Goal: Task Accomplishment & Management: Complete application form

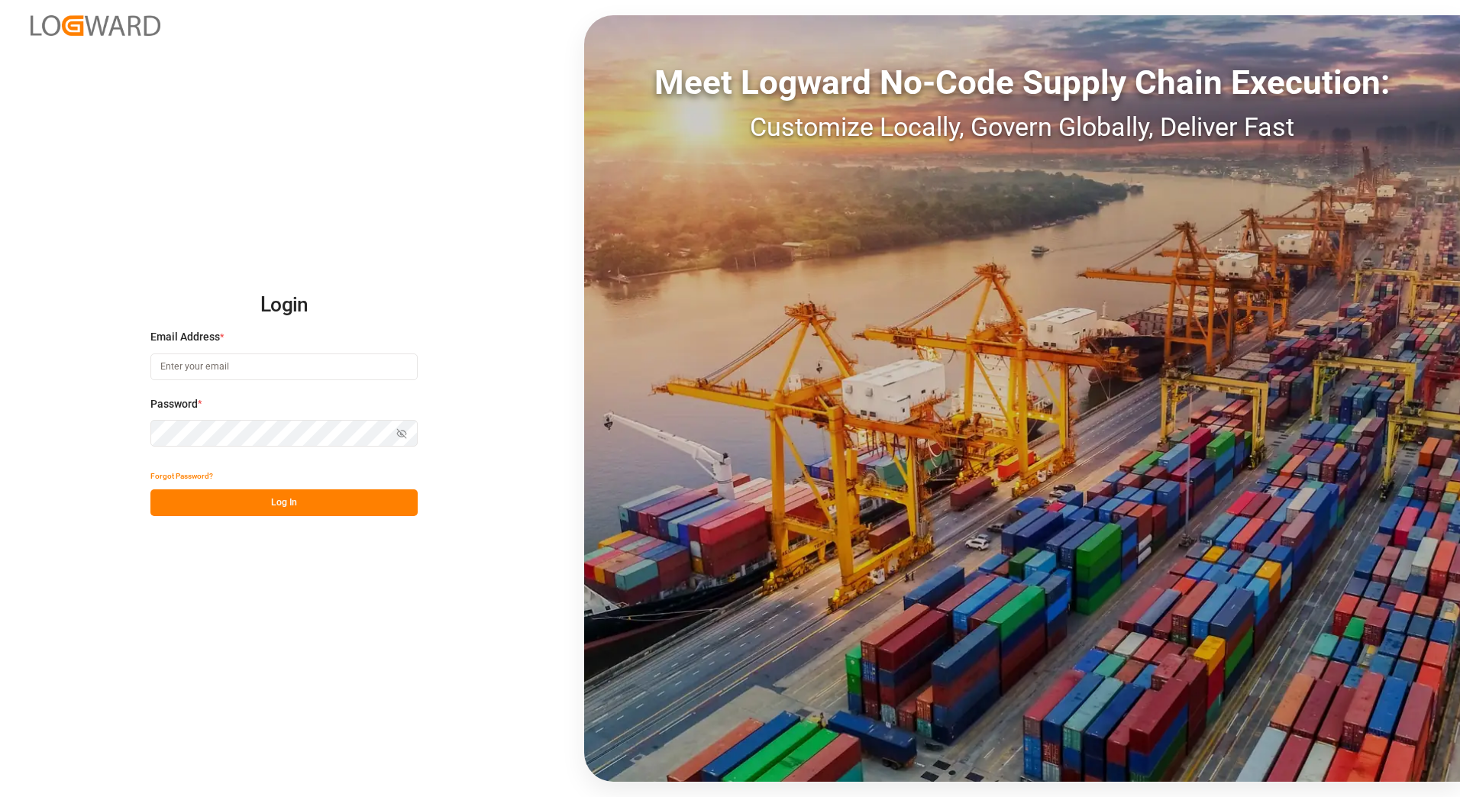
type input "[PERSON_NAME][EMAIL_ADDRESS][PERSON_NAME][DOMAIN_NAME]"
drag, startPoint x: 257, startPoint y: 499, endPoint x: 289, endPoint y: 464, distance: 47.0
click at [257, 495] on button "Log In" at bounding box center [283, 502] width 267 height 27
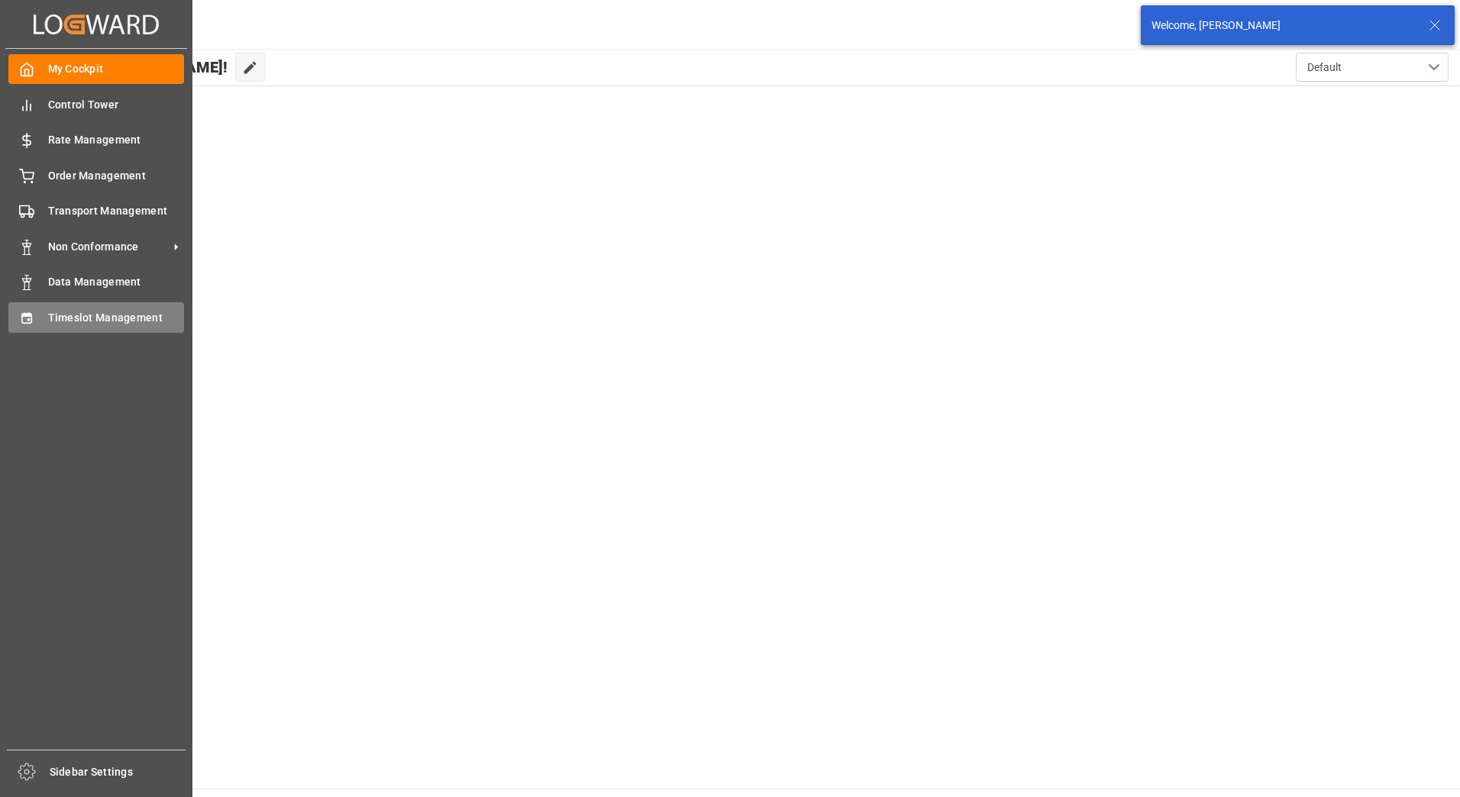
click at [36, 321] on div "Timeslot Management Timeslot Management" at bounding box center [96, 317] width 176 height 30
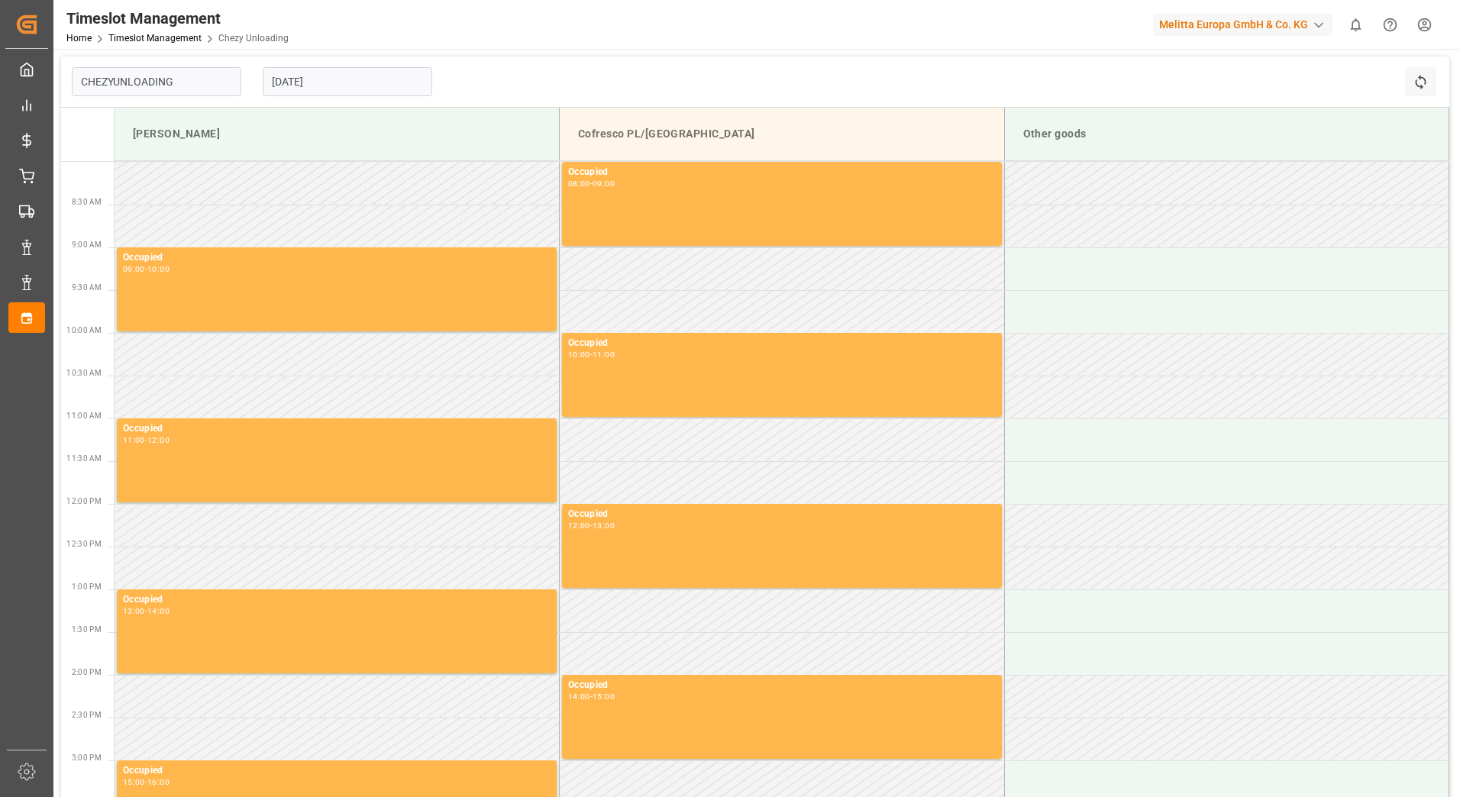
type input "Chezy Unloading"
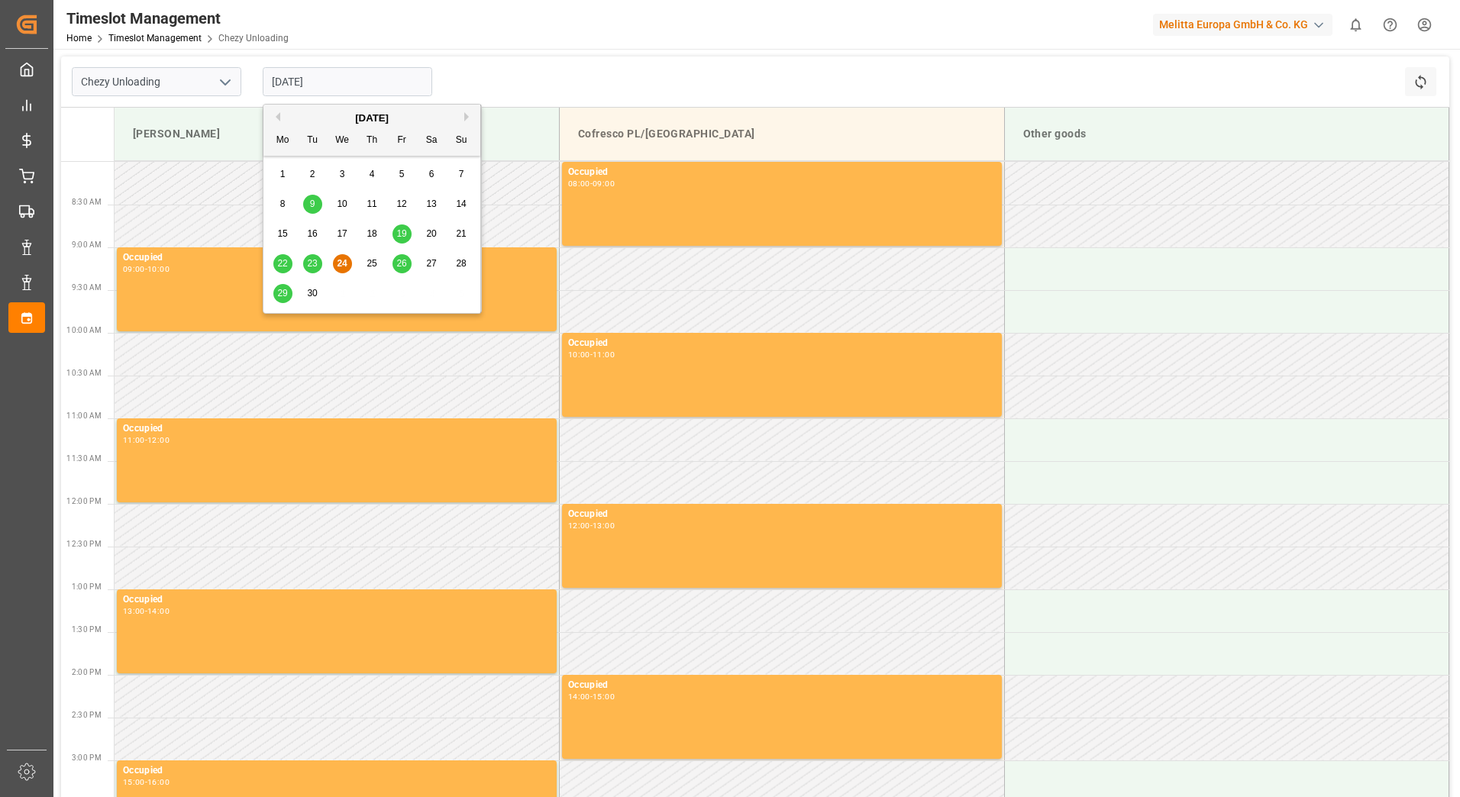
click at [308, 77] on input "[DATE]" at bounding box center [348, 81] width 170 height 29
click at [371, 264] on span "25" at bounding box center [371, 263] width 10 height 11
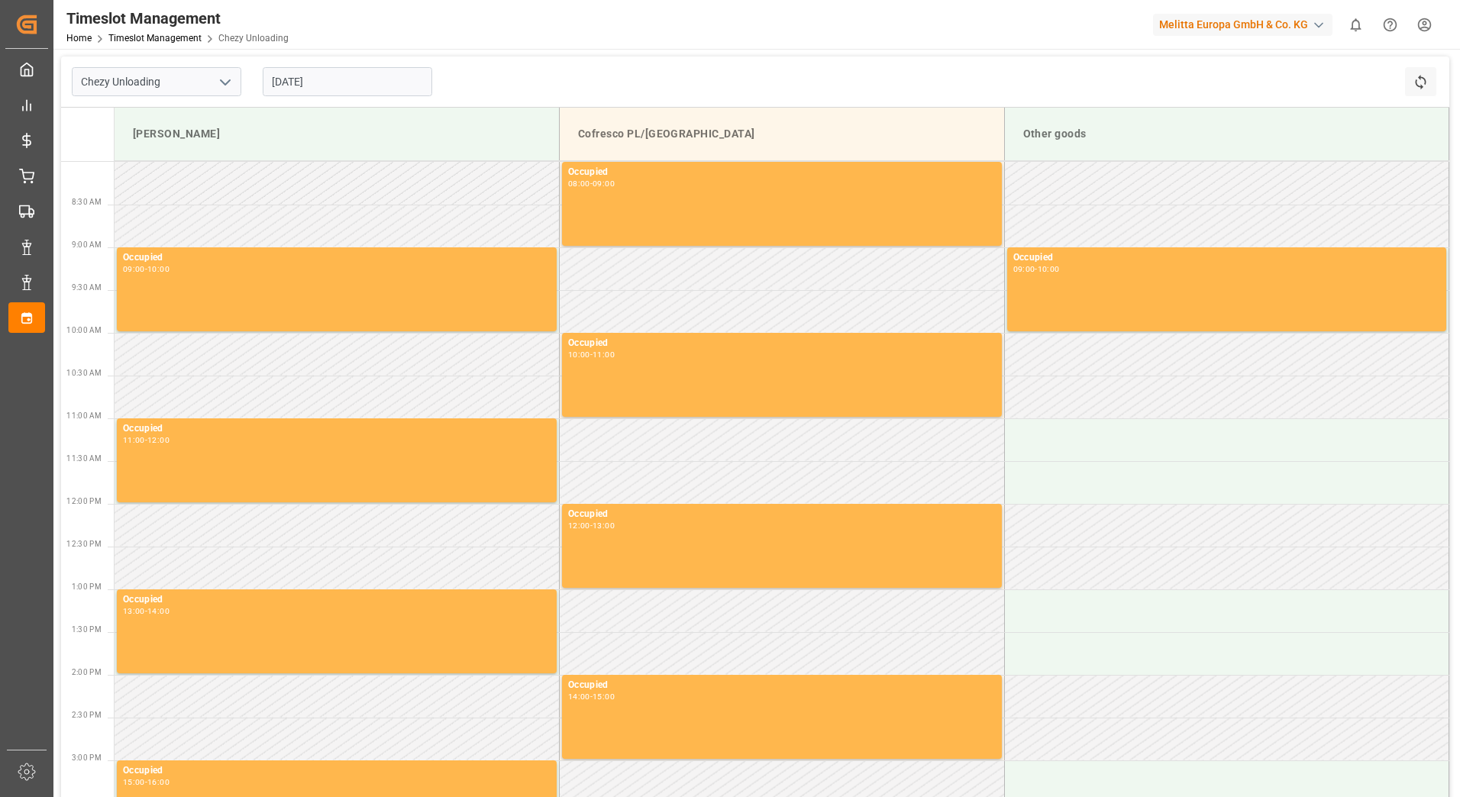
click at [317, 81] on input "[DATE]" at bounding box center [348, 81] width 170 height 29
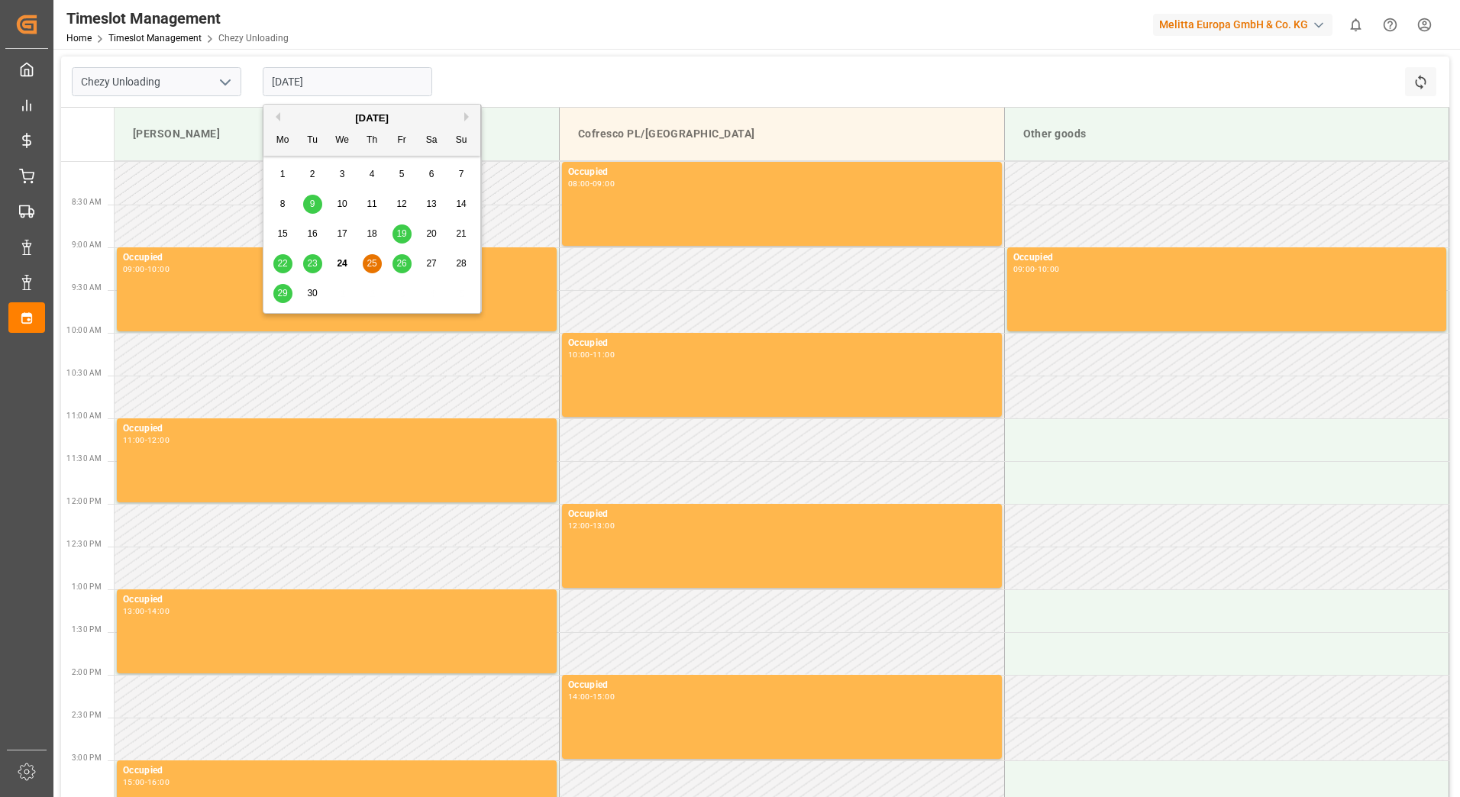
click at [310, 292] on span "30" at bounding box center [312, 293] width 10 height 11
type input "[DATE]"
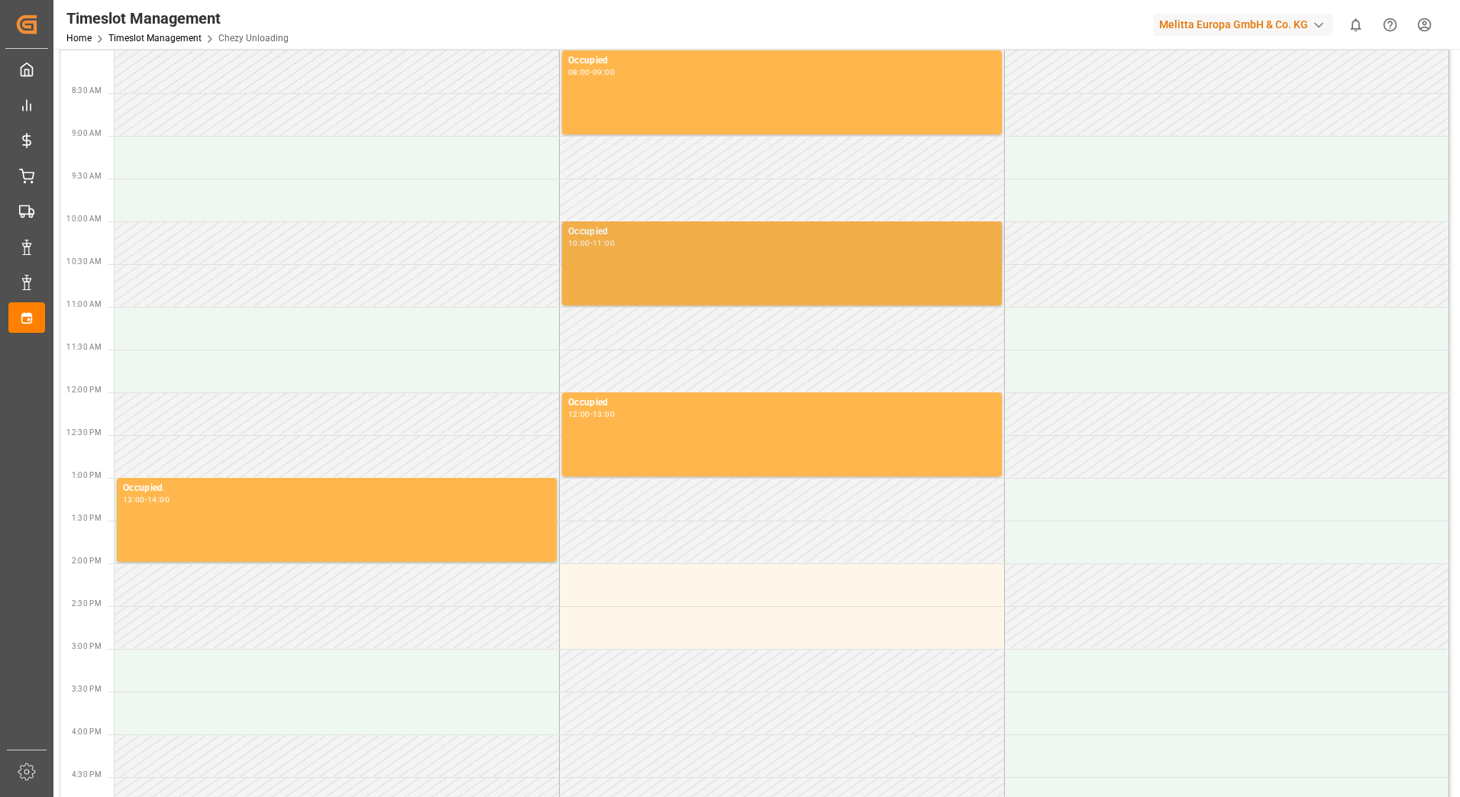
scroll to position [359, 0]
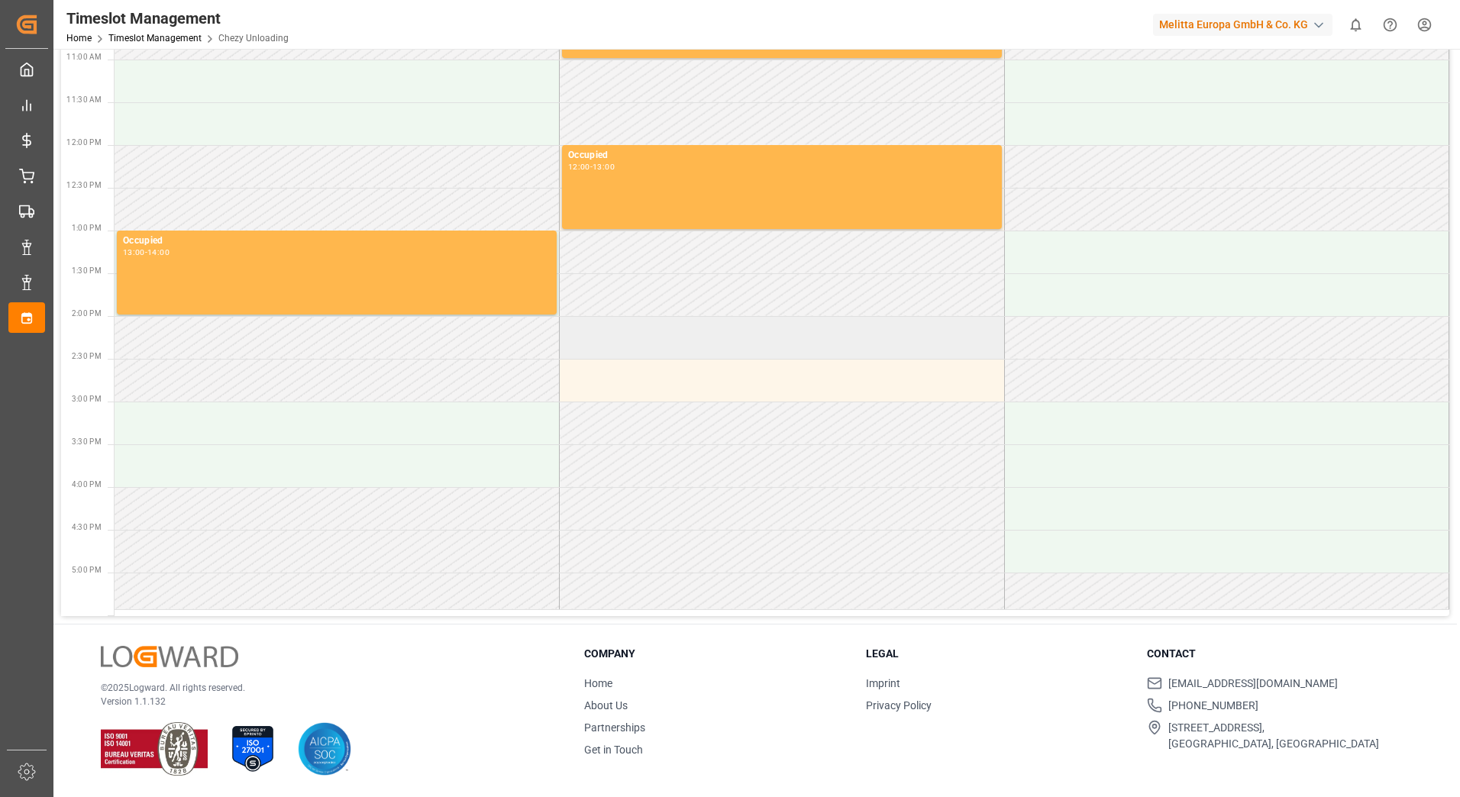
click at [725, 334] on td at bounding box center [782, 337] width 445 height 43
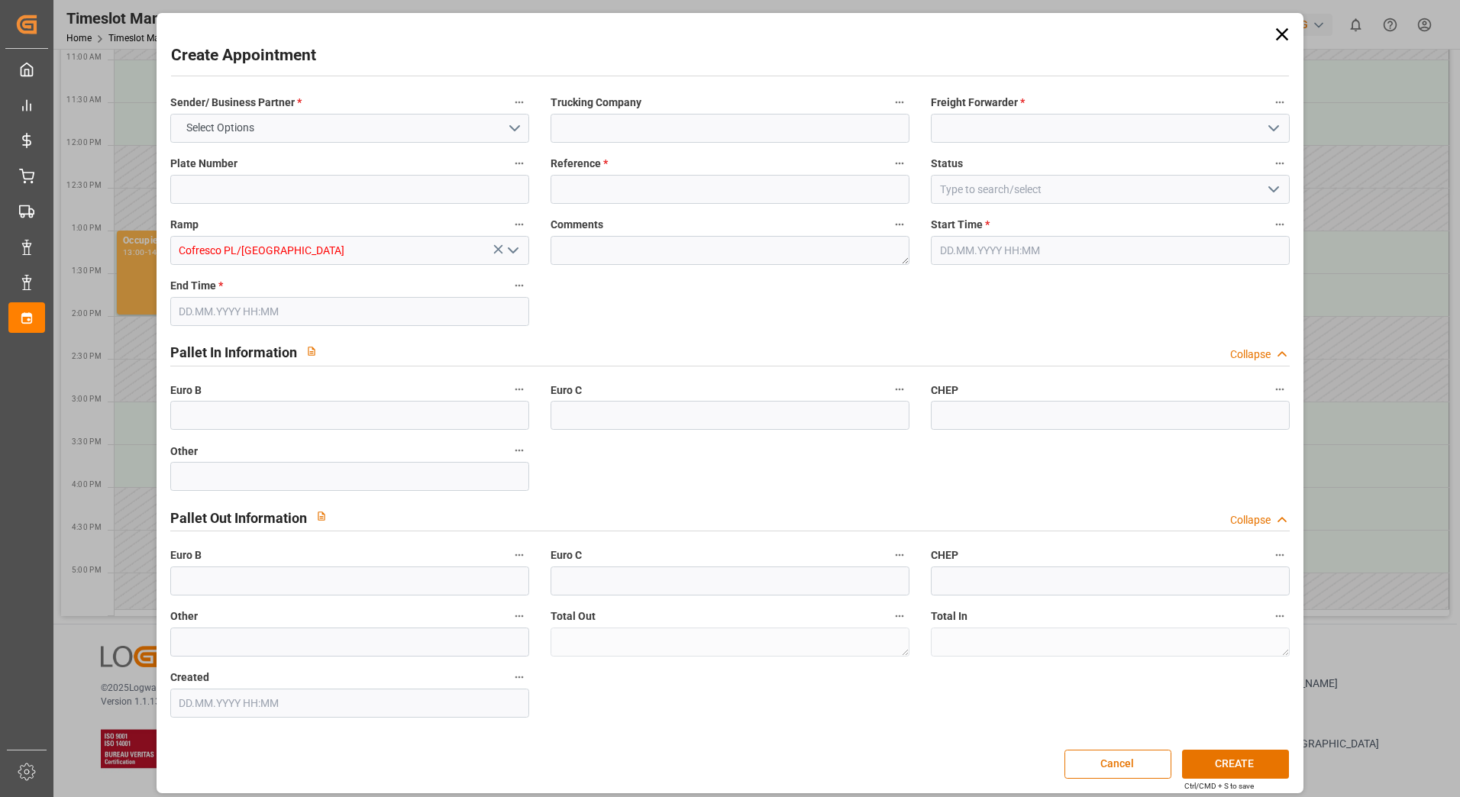
type input "0"
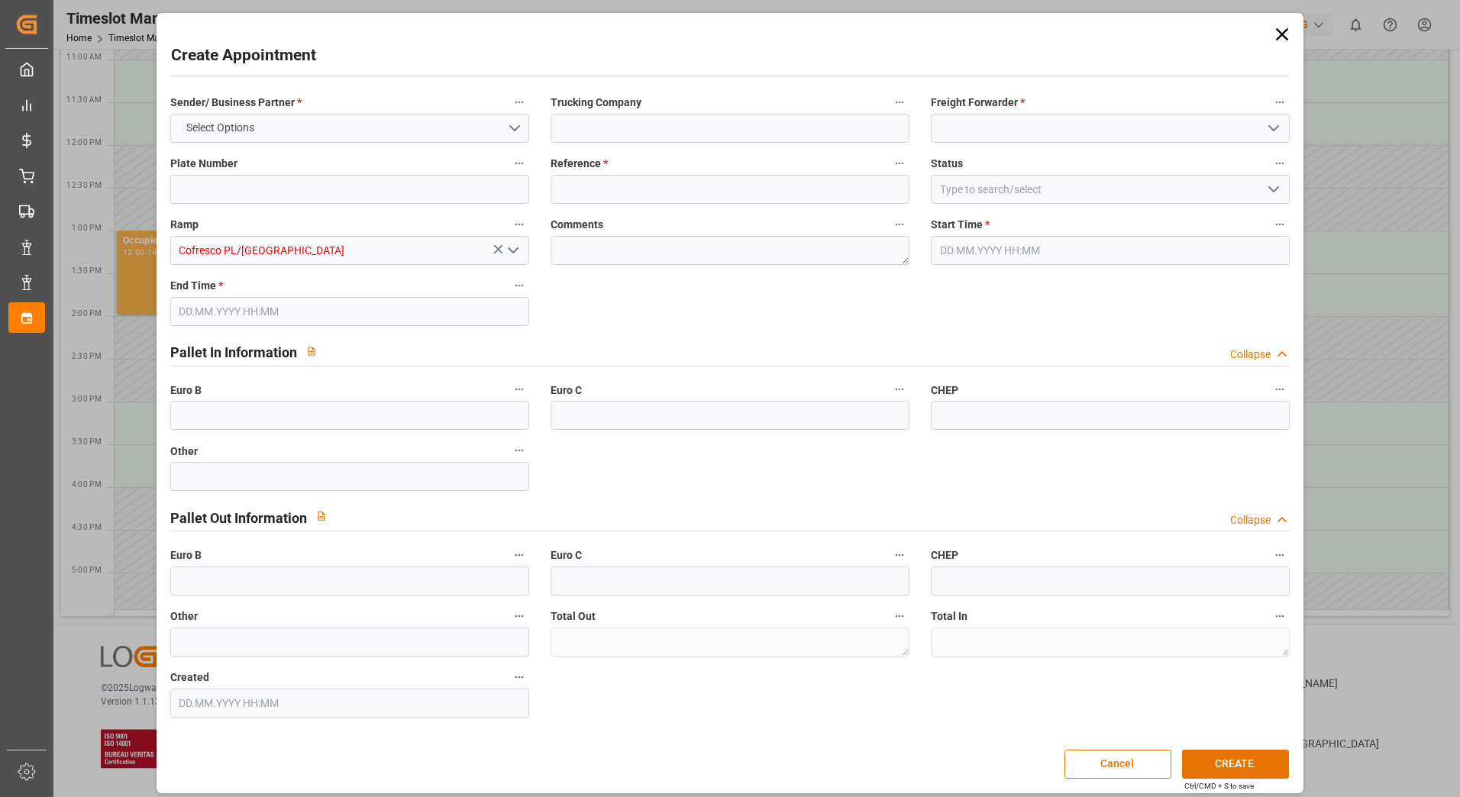
type input "0"
type input "[DATE] 14:00"
type input "[DATE] 15:00"
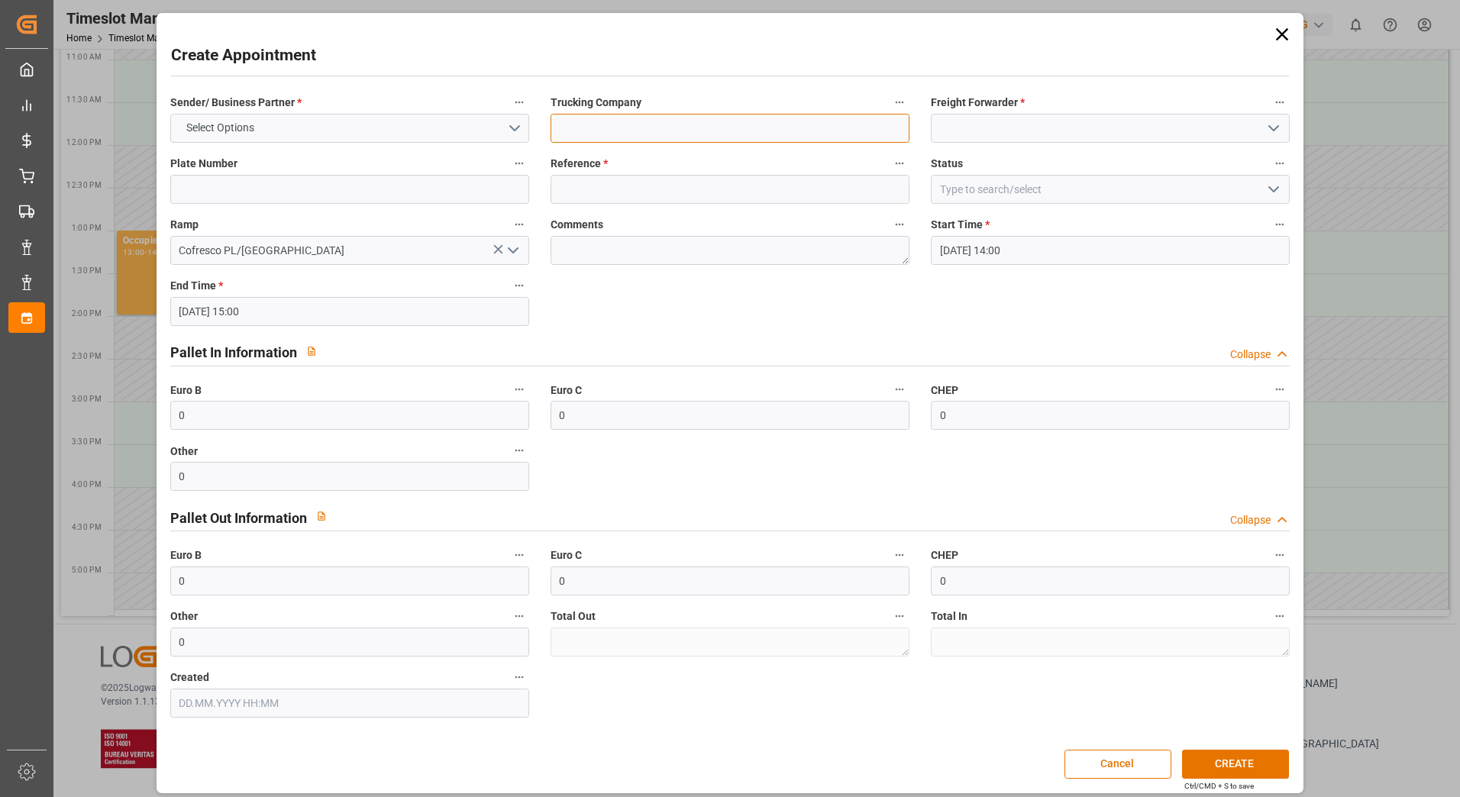
click at [616, 124] on input at bounding box center [730, 128] width 359 height 29
type input "Mielczarek"
type input "489842"
click at [961, 123] on input at bounding box center [1110, 128] width 359 height 29
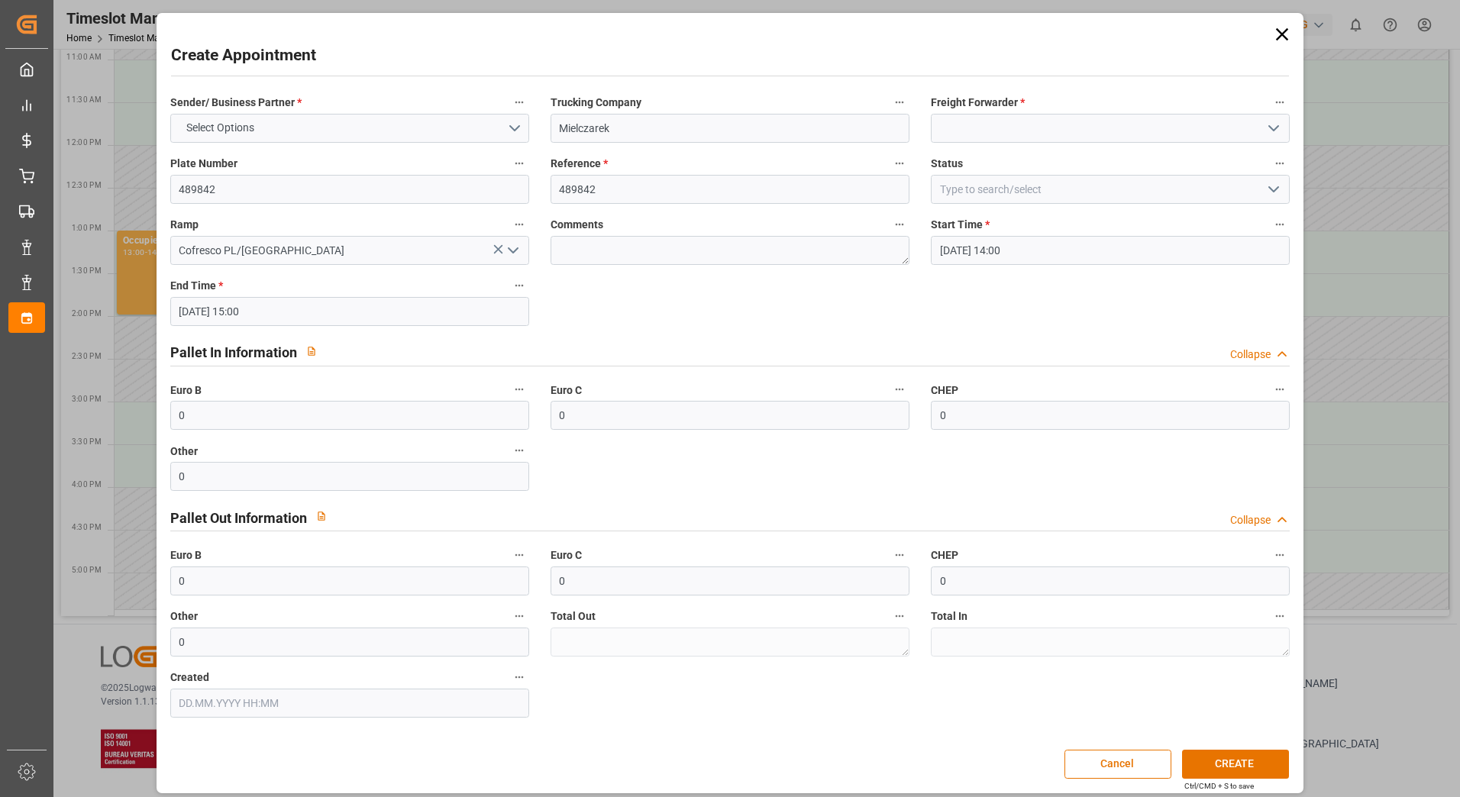
click at [1265, 124] on icon "open menu" at bounding box center [1273, 128] width 18 height 18
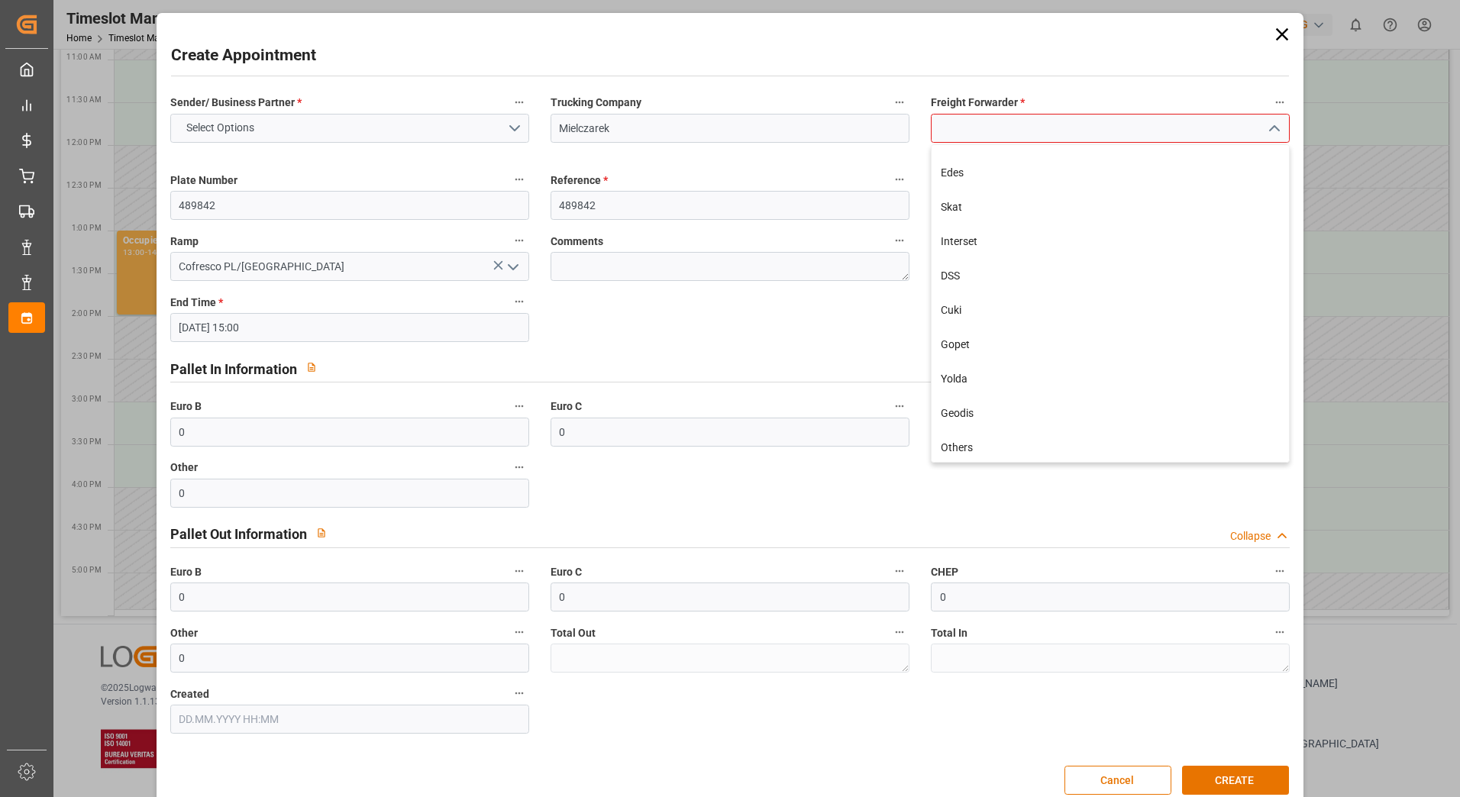
scroll to position [305, 0]
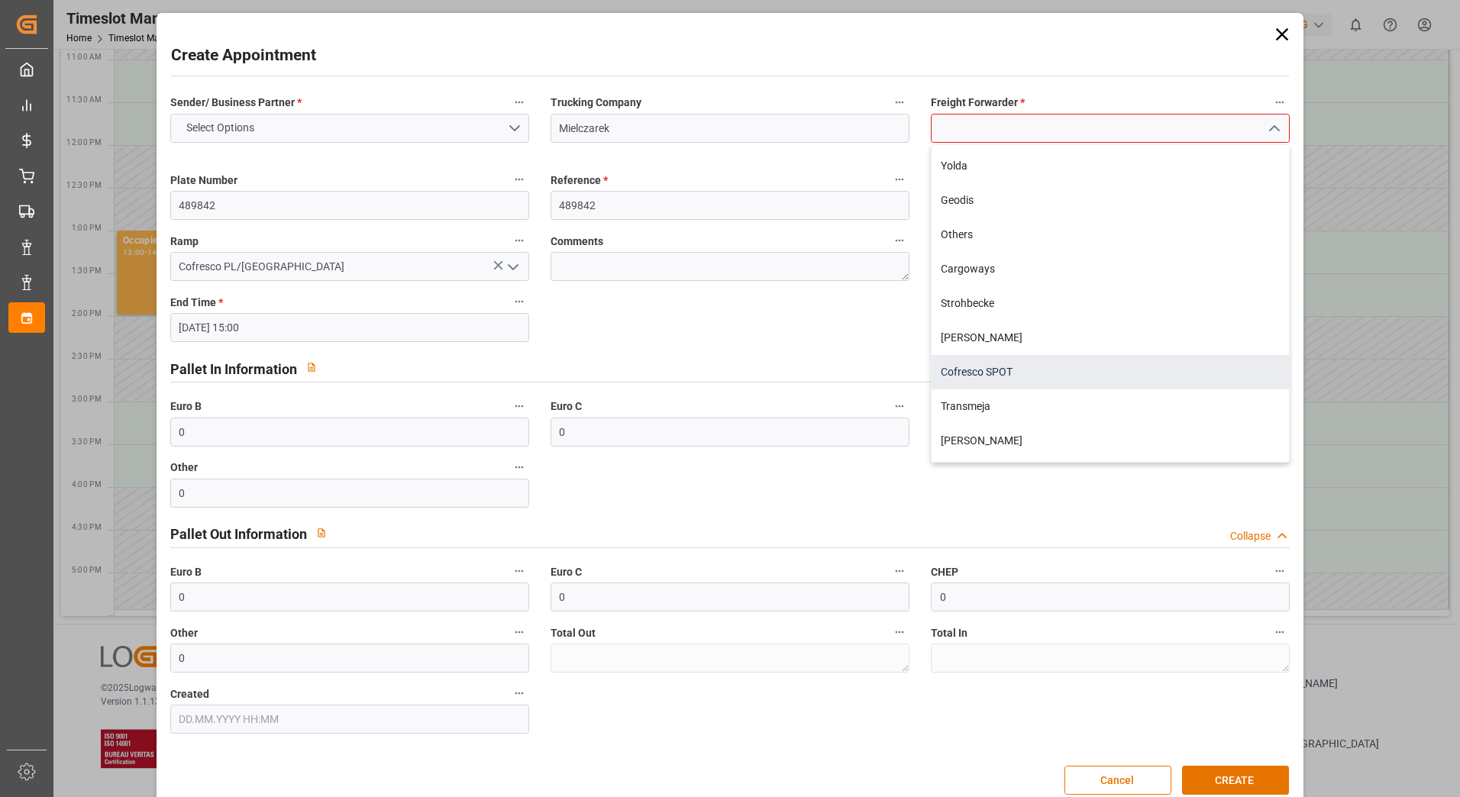
click at [1079, 369] on div "Cofresco SPOT" at bounding box center [1110, 372] width 357 height 34
type input "Cofresco SPOT"
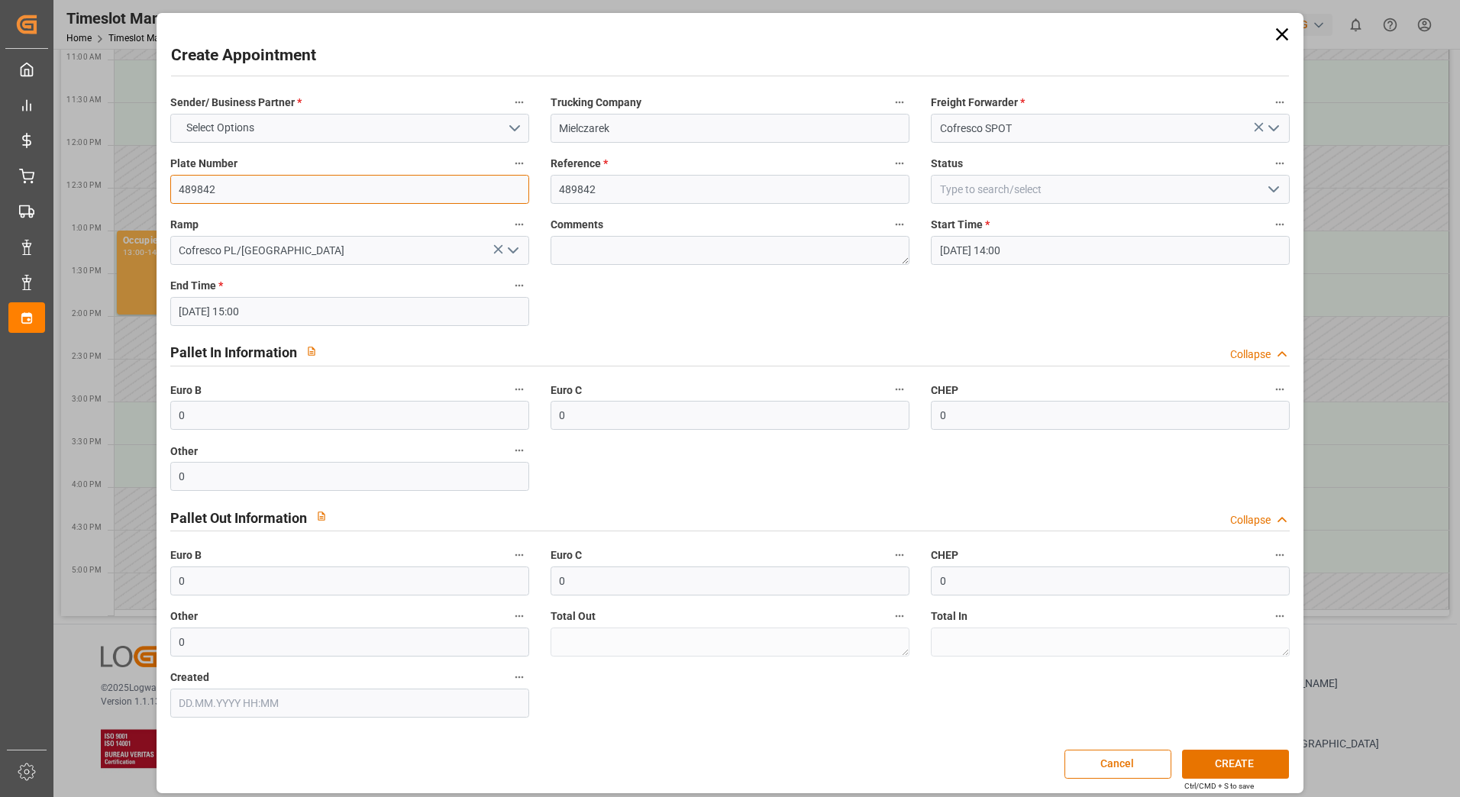
click at [286, 191] on input "489842" at bounding box center [349, 189] width 359 height 29
type input "489872"
click at [700, 187] on input "489842" at bounding box center [730, 189] width 359 height 29
type input "489872"
click at [1022, 183] on input at bounding box center [1110, 189] width 359 height 29
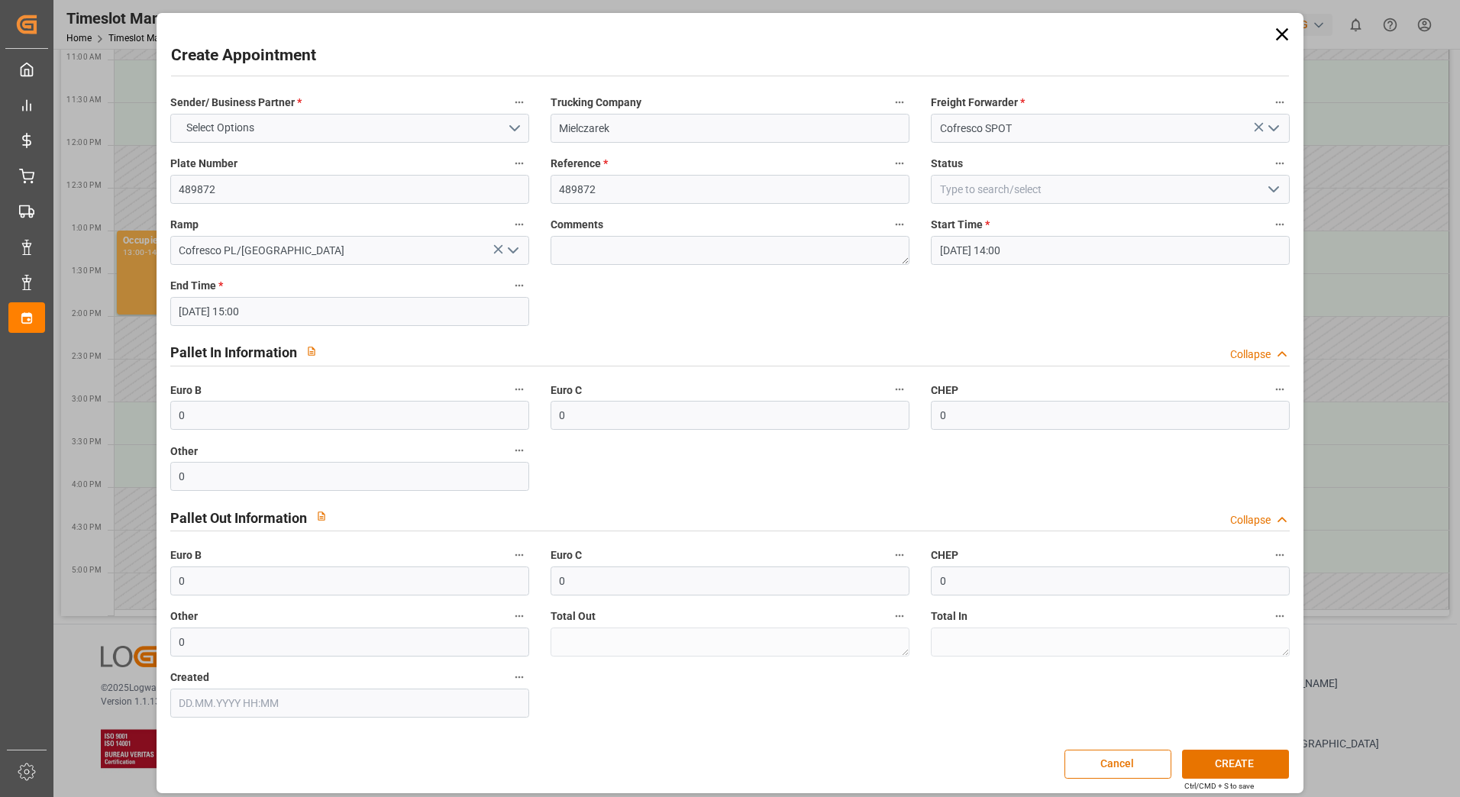
click at [1270, 186] on icon "open menu" at bounding box center [1273, 189] width 18 height 18
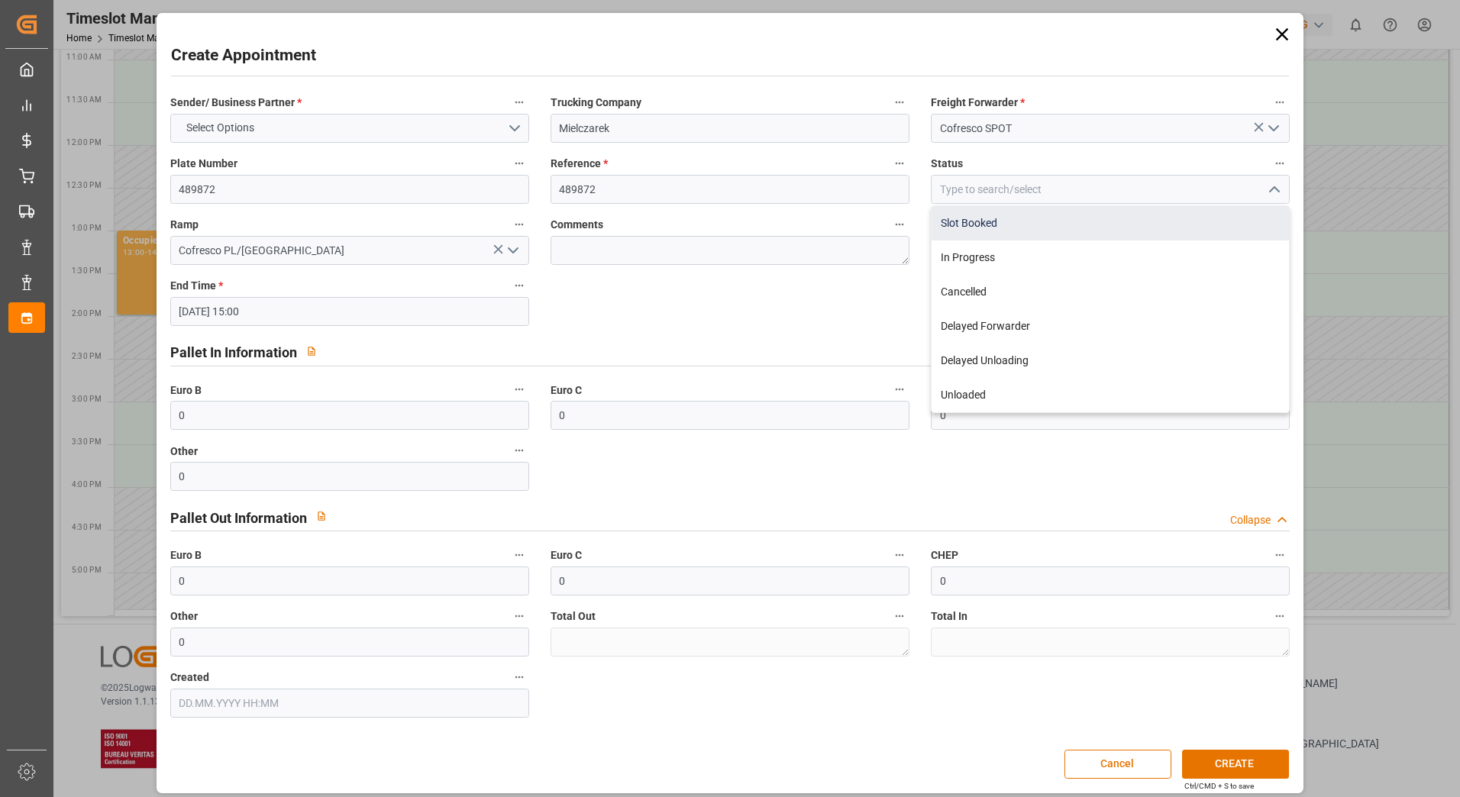
click at [993, 228] on div "Slot Booked" at bounding box center [1110, 223] width 357 height 34
type input "Slot Booked"
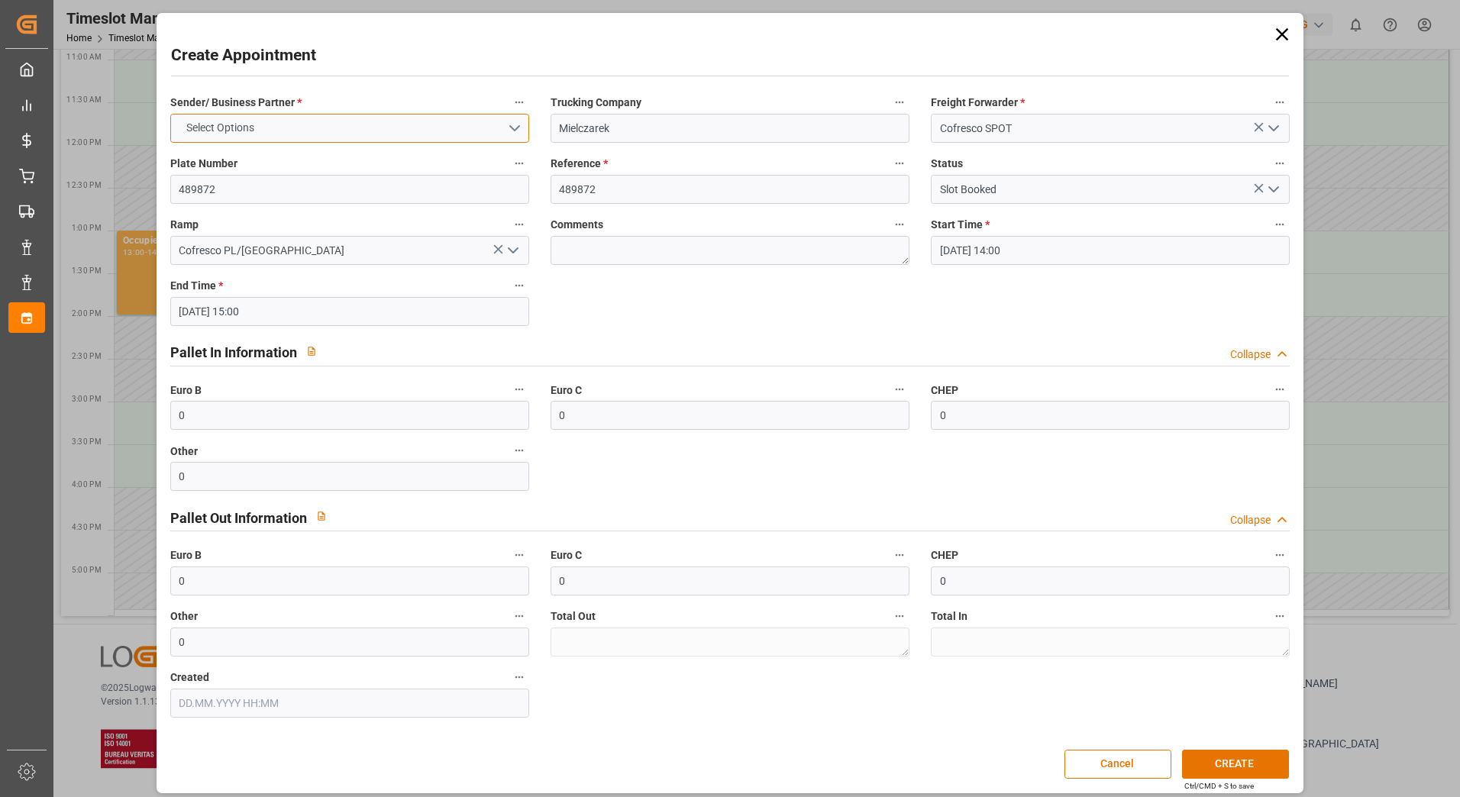
click at [506, 131] on button "Select Options" at bounding box center [349, 128] width 359 height 29
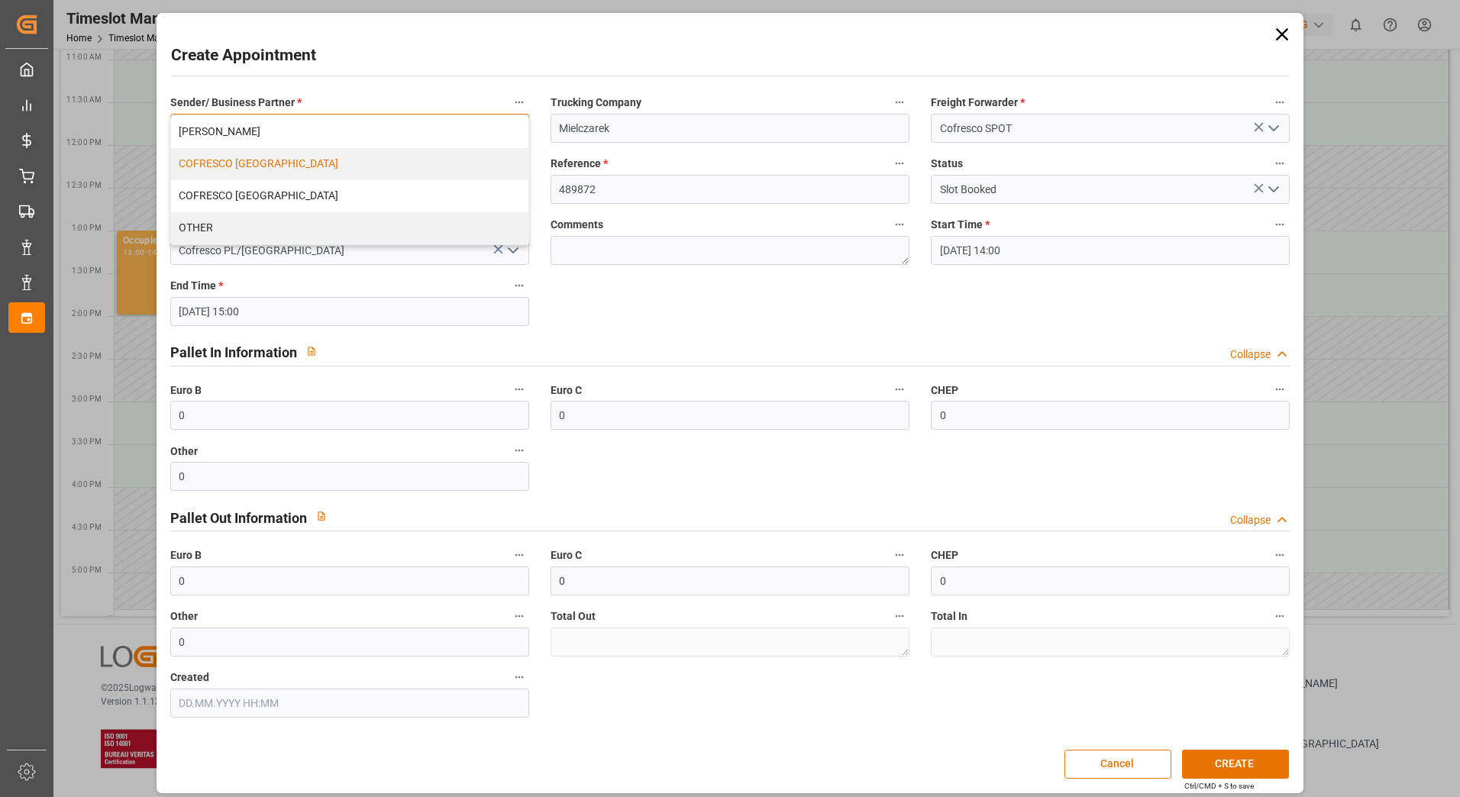
click at [465, 162] on div "COFRESCO [GEOGRAPHIC_DATA]" at bounding box center [349, 164] width 357 height 32
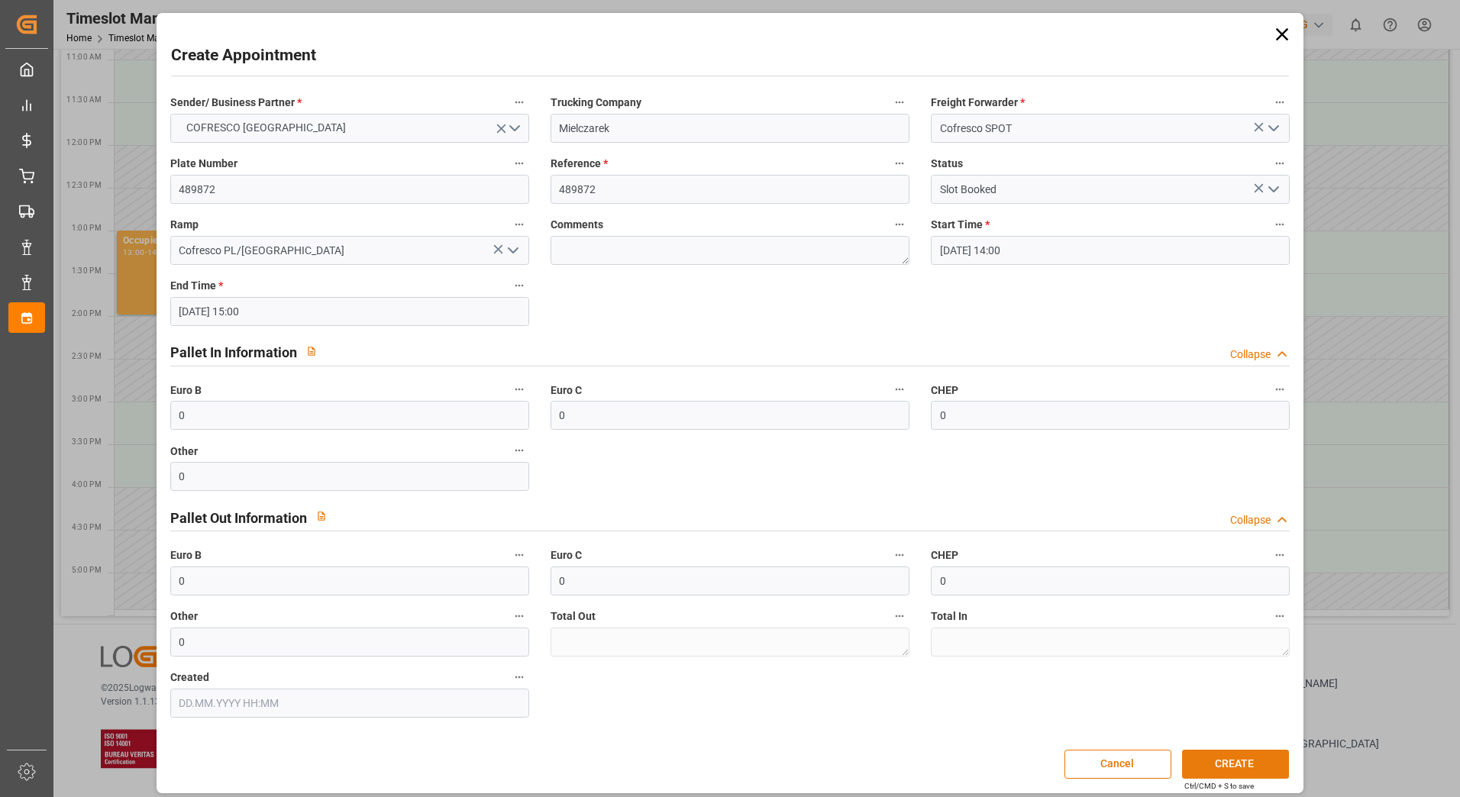
click at [1249, 758] on button "CREATE" at bounding box center [1235, 764] width 107 height 29
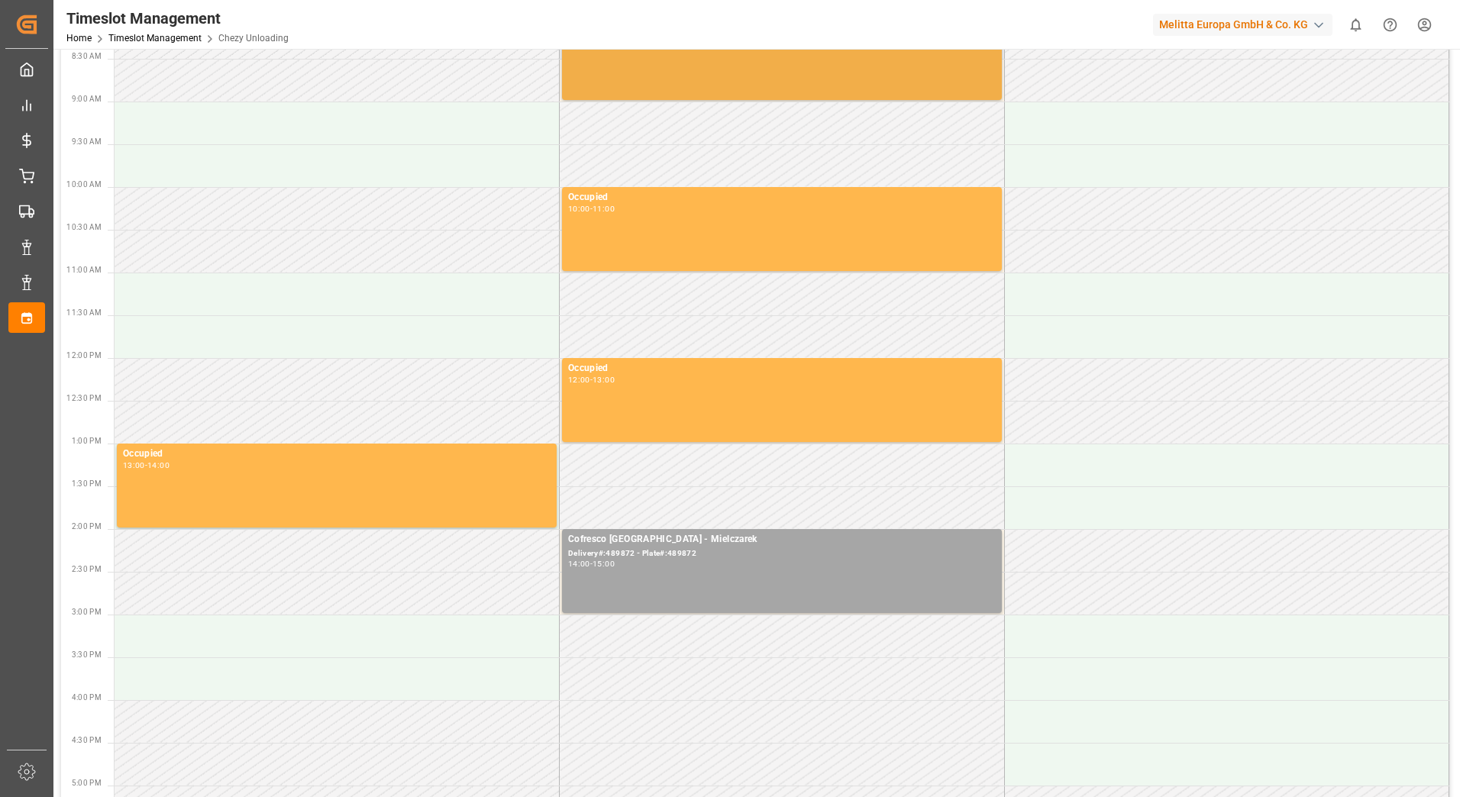
scroll to position [0, 0]
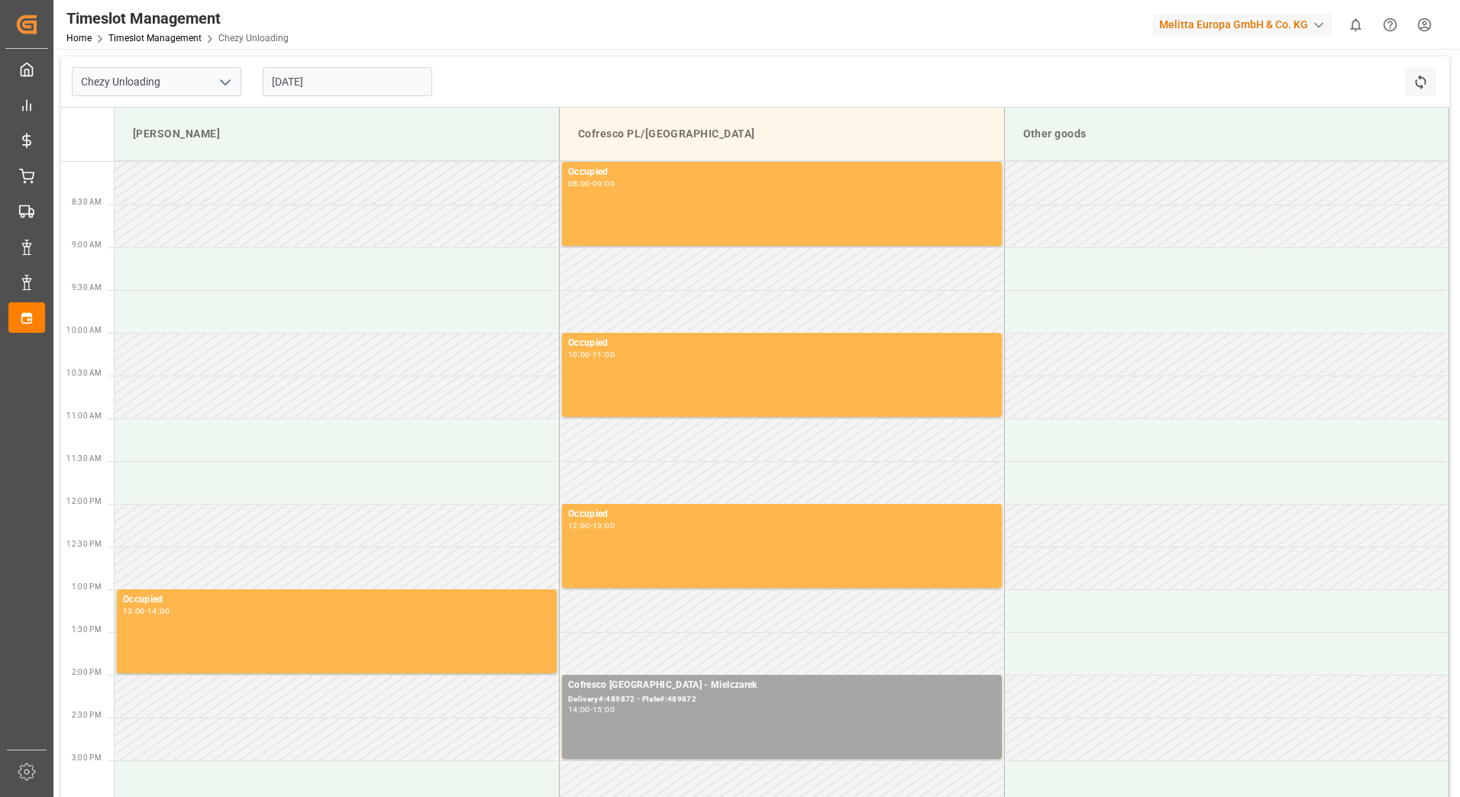
click at [330, 79] on input "[DATE]" at bounding box center [348, 81] width 170 height 29
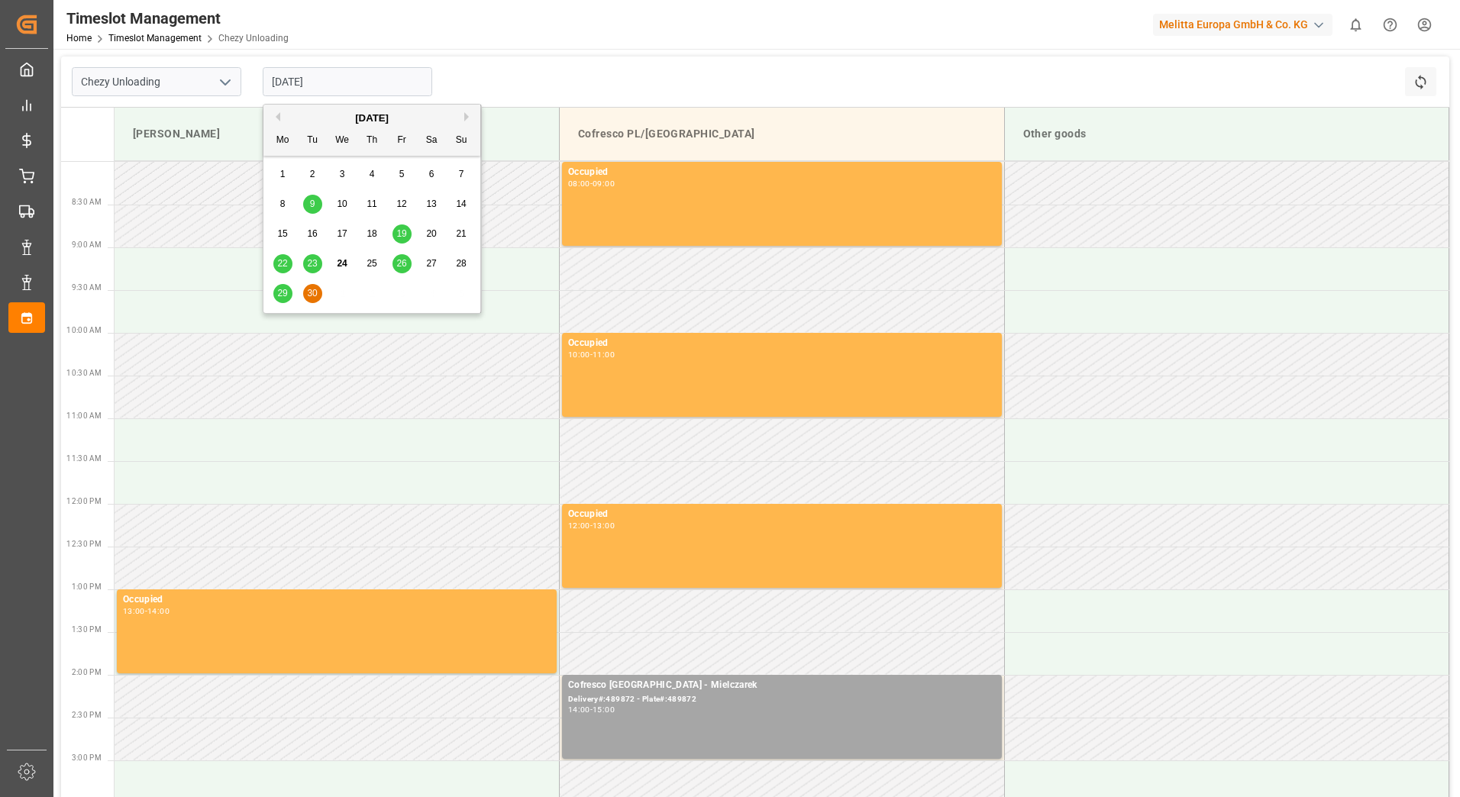
click at [463, 119] on div "[DATE]" at bounding box center [371, 118] width 217 height 15
click at [467, 112] on button "Next Month" at bounding box center [468, 116] width 9 height 9
click at [350, 173] on div "1" at bounding box center [342, 175] width 19 height 18
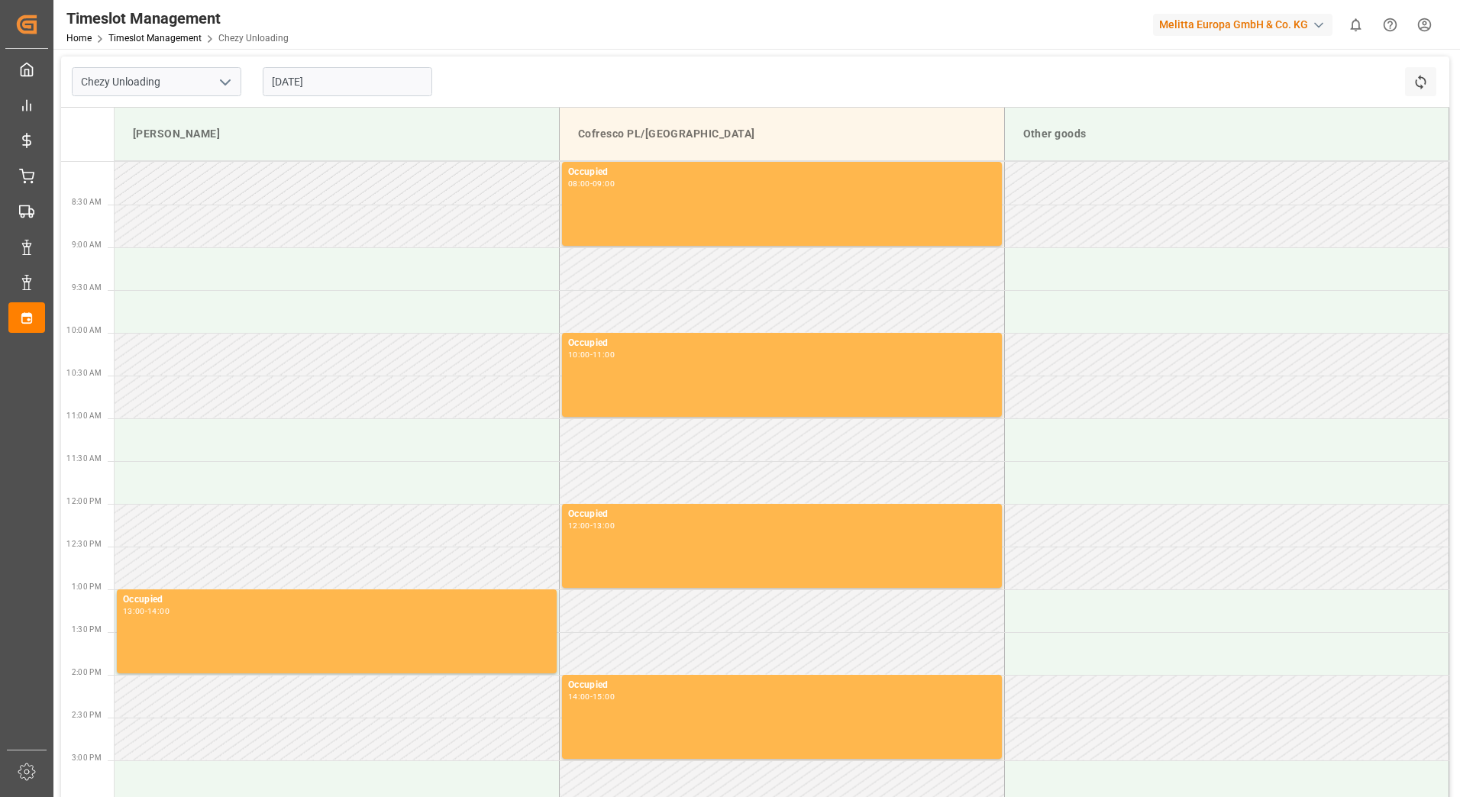
click at [316, 71] on input "[DATE]" at bounding box center [348, 81] width 170 height 29
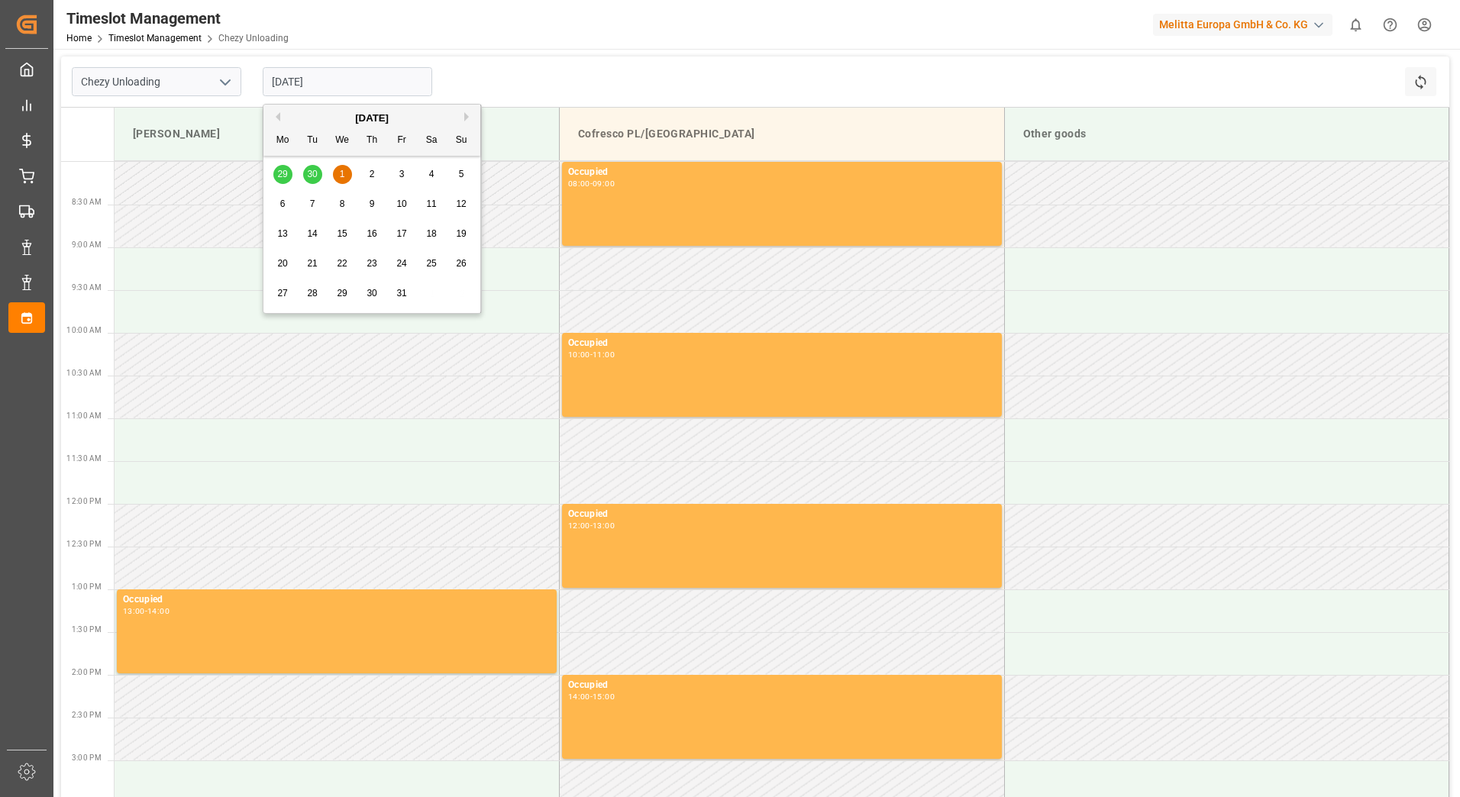
click at [371, 175] on span "2" at bounding box center [372, 174] width 5 height 11
type input "[DATE]"
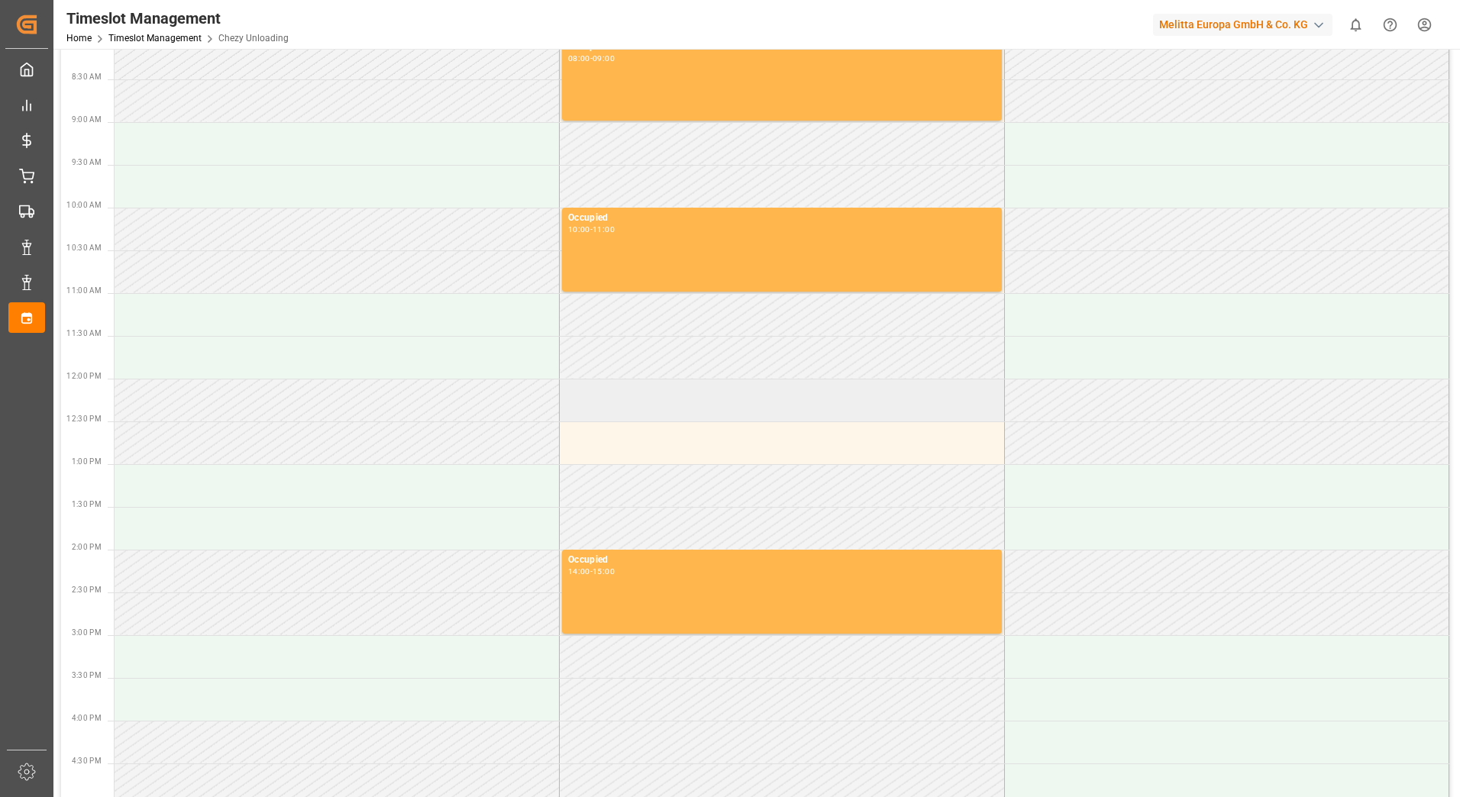
scroll to position [153, 0]
